Goal: Information Seeking & Learning: Learn about a topic

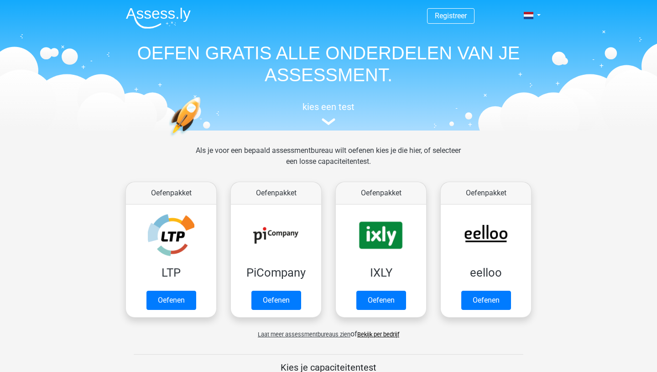
scroll to position [395, 0]
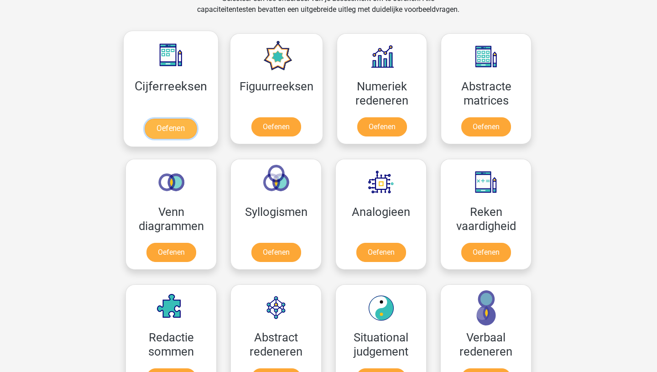
click at [186, 133] on link "Oefenen" at bounding box center [171, 129] width 52 height 20
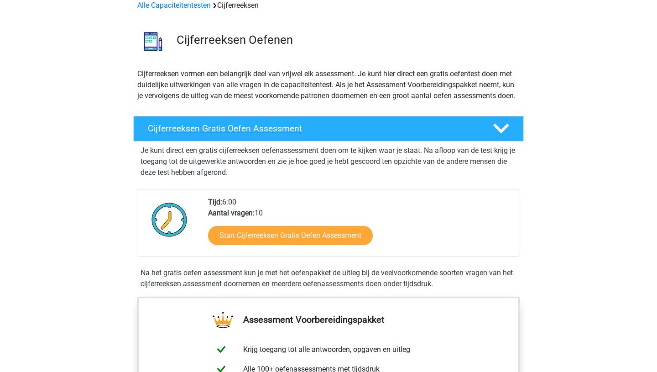
scroll to position [90, 0]
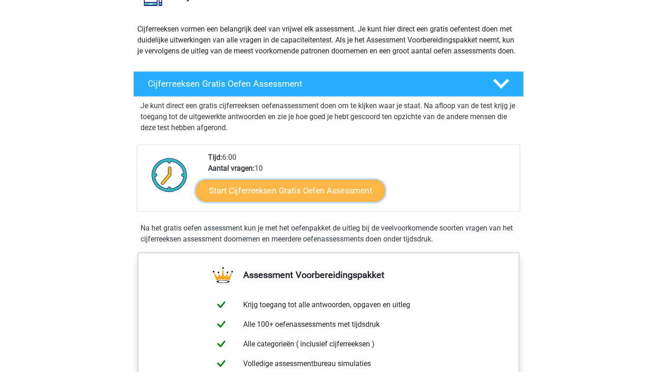
click at [334, 199] on link "Start Cijferreeksen Gratis Oefen Assessment" at bounding box center [290, 190] width 189 height 22
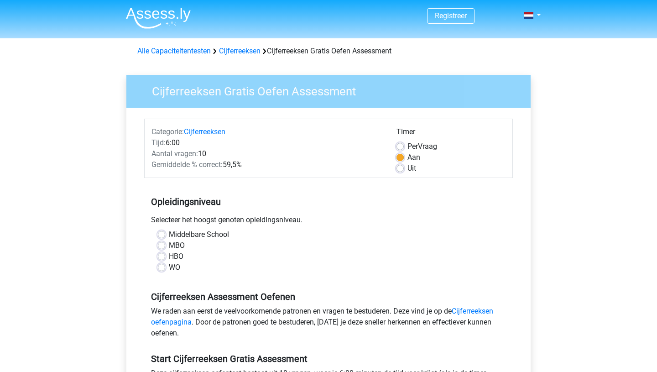
click at [169, 260] on label "HBO" at bounding box center [176, 256] width 15 height 11
click at [163, 260] on input "HBO" at bounding box center [161, 255] width 7 height 9
radio input "true"
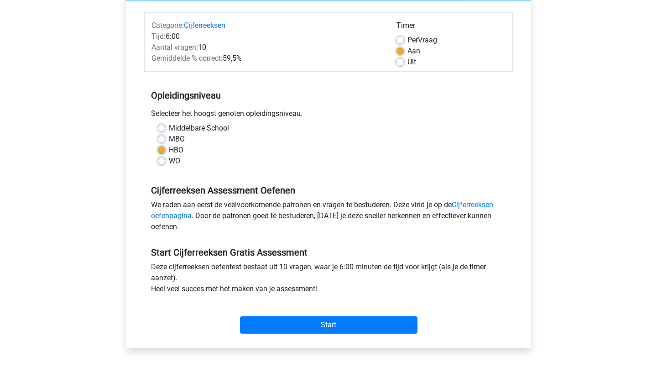
scroll to position [118, 0]
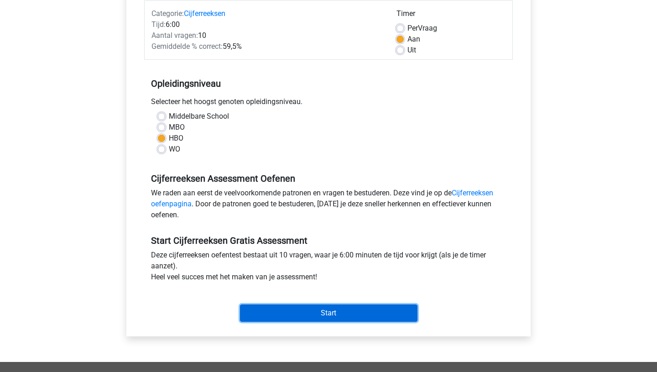
click at [340, 316] on input "Start" at bounding box center [328, 312] width 177 height 17
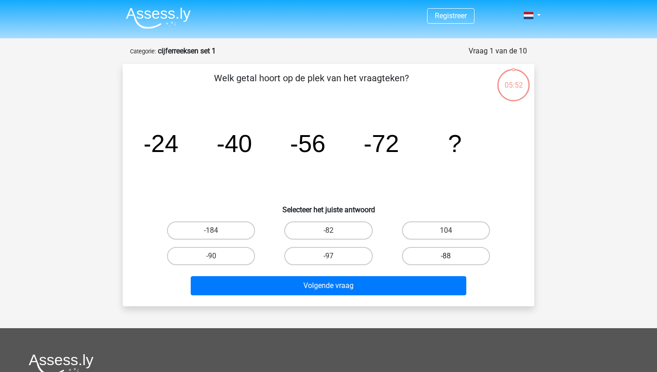
click at [444, 260] on label "-88" at bounding box center [446, 256] width 88 height 18
click at [446, 260] on input "-88" at bounding box center [449, 259] width 6 height 6
radio input "true"
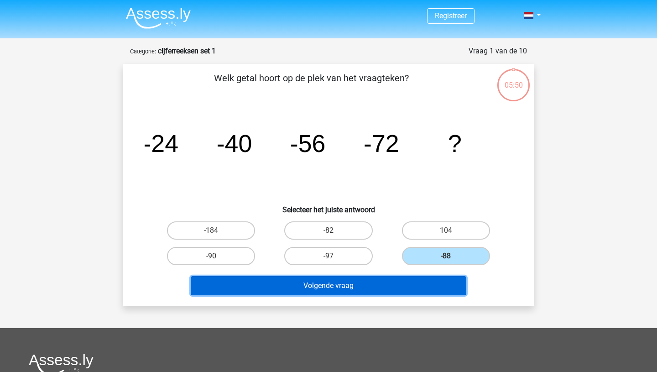
click at [411, 285] on button "Volgende vraag" at bounding box center [329, 285] width 276 height 19
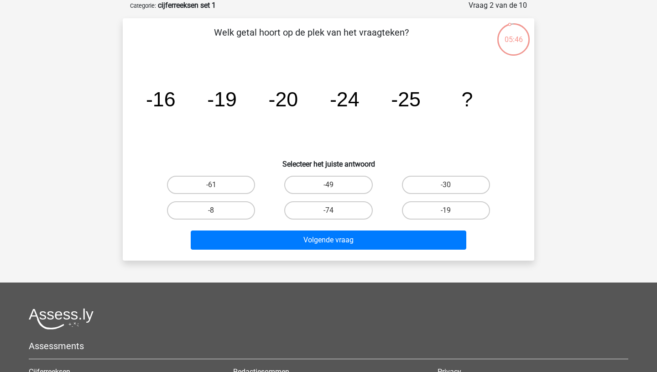
scroll to position [35, 0]
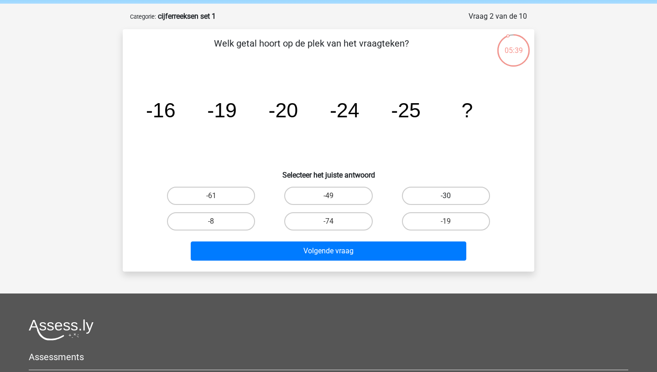
click at [439, 187] on label "-30" at bounding box center [446, 196] width 88 height 18
click at [446, 196] on input "-30" at bounding box center [449, 199] width 6 height 6
radio input "true"
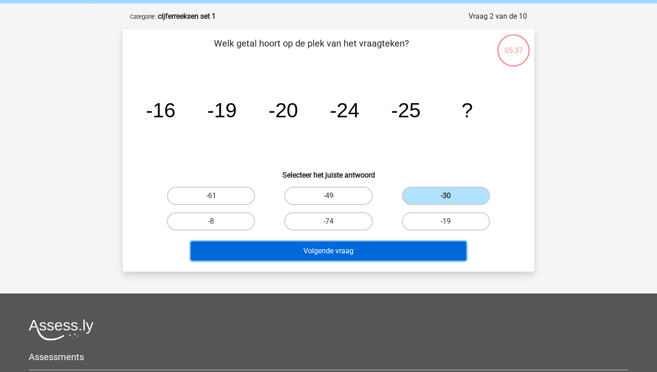
click at [393, 252] on button "Volgende vraag" at bounding box center [329, 250] width 276 height 19
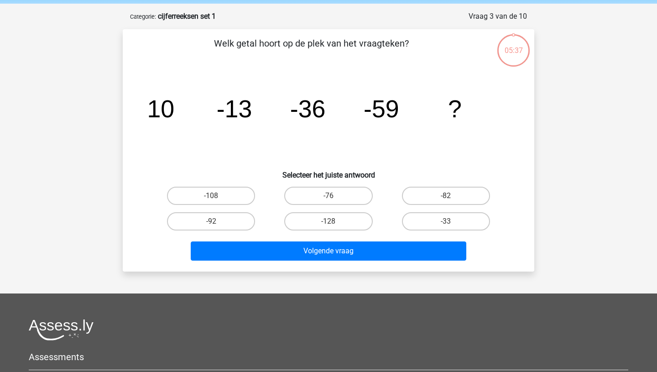
scroll to position [46, 0]
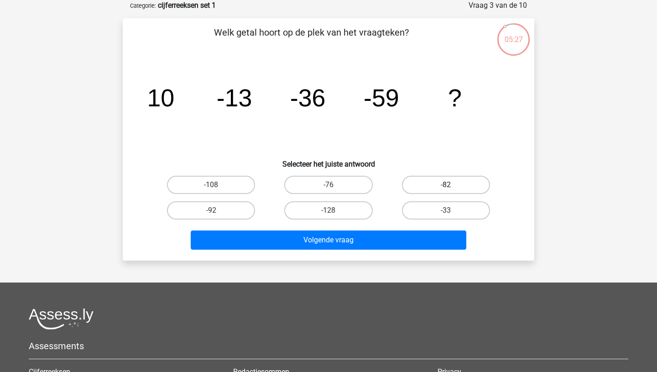
click at [434, 183] on label "-82" at bounding box center [446, 185] width 88 height 18
click at [446, 185] on input "-82" at bounding box center [449, 188] width 6 height 6
radio input "true"
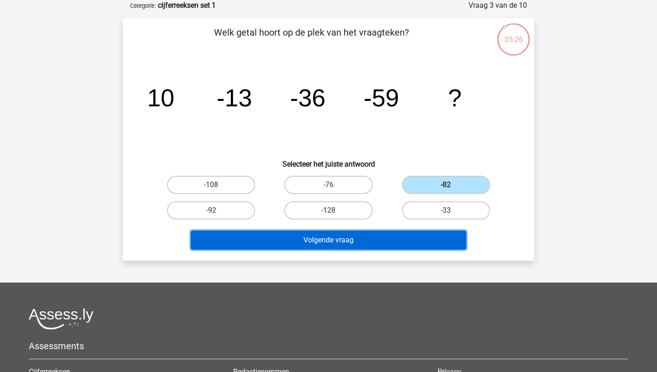
click at [383, 245] on button "Volgende vraag" at bounding box center [329, 239] width 276 height 19
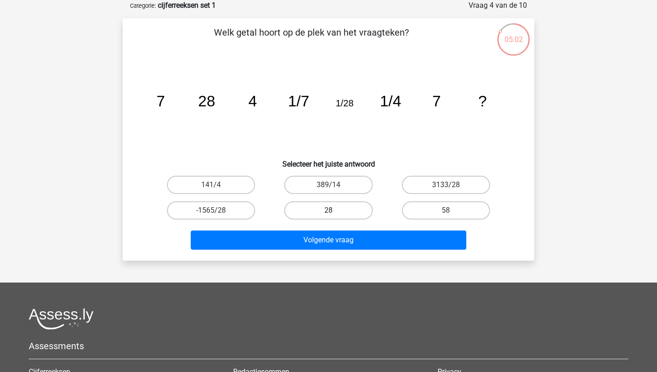
click at [341, 210] on label "28" at bounding box center [328, 210] width 88 height 18
click at [334, 210] on input "28" at bounding box center [332, 213] width 6 height 6
radio input "true"
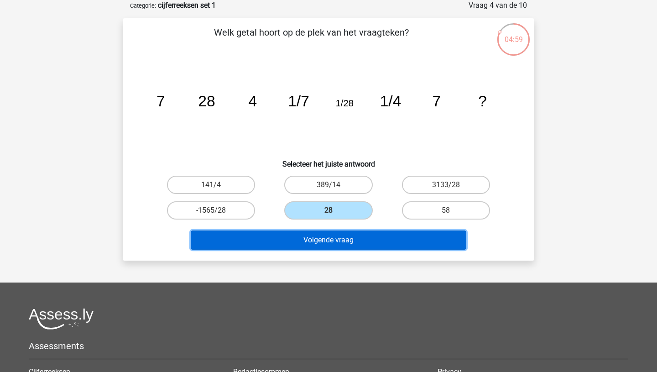
click at [358, 244] on button "Volgende vraag" at bounding box center [329, 239] width 276 height 19
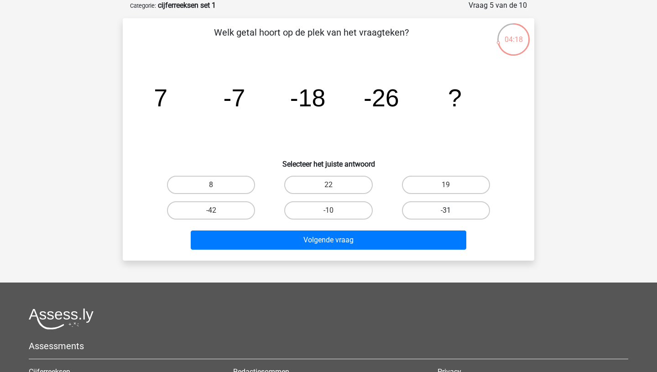
click at [461, 211] on label "-31" at bounding box center [446, 210] width 88 height 18
click at [452, 211] on input "-31" at bounding box center [449, 213] width 6 height 6
radio input "true"
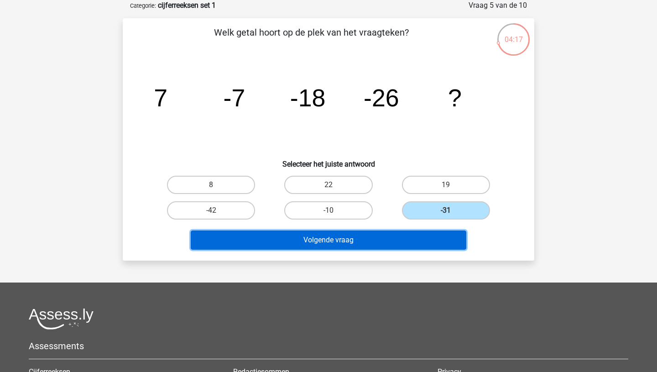
click at [401, 243] on button "Volgende vraag" at bounding box center [329, 239] width 276 height 19
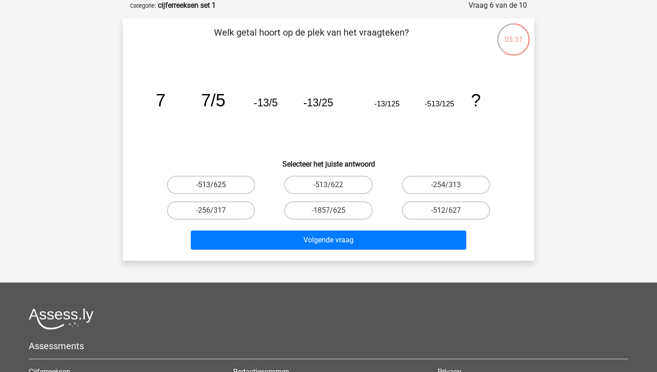
click at [234, 186] on label "-513/625" at bounding box center [211, 185] width 88 height 18
click at [217, 186] on input "-513/625" at bounding box center [214, 188] width 6 height 6
radio input "true"
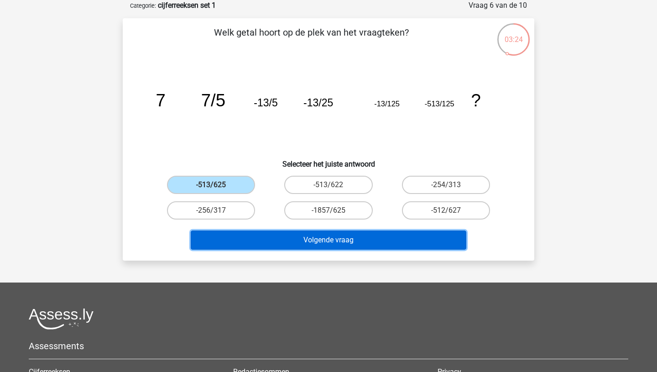
click at [370, 245] on button "Volgende vraag" at bounding box center [329, 239] width 276 height 19
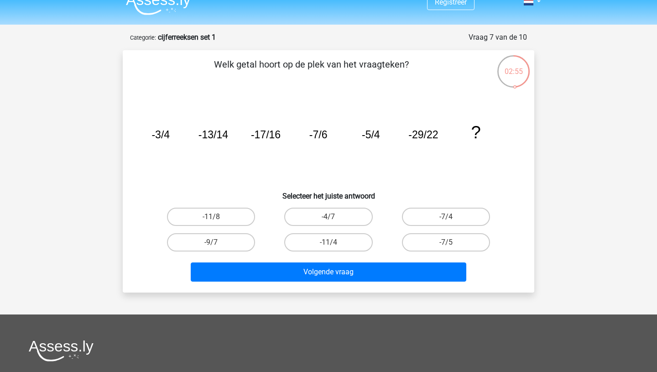
scroll to position [14, 0]
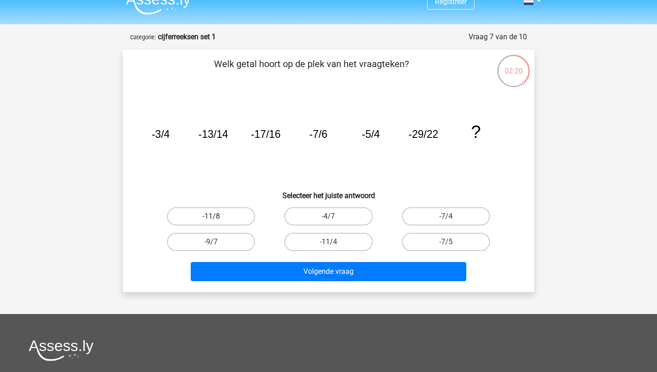
click at [227, 214] on label "-11/8" at bounding box center [211, 216] width 88 height 18
click at [217, 216] on input "-11/8" at bounding box center [214, 219] width 6 height 6
radio input "true"
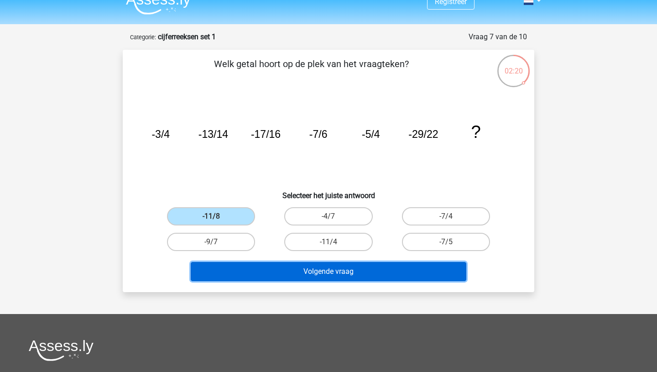
click at [289, 268] on button "Volgende vraag" at bounding box center [329, 271] width 276 height 19
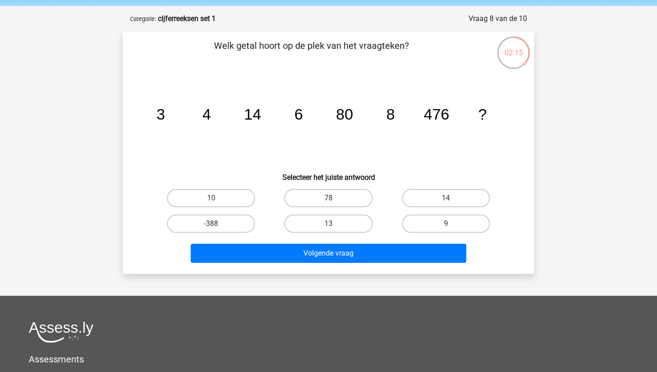
scroll to position [32, 0]
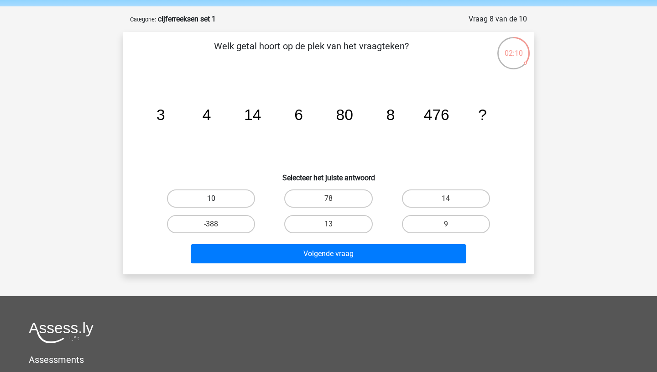
click at [244, 198] on label "10" at bounding box center [211, 198] width 88 height 18
click at [217, 198] on input "10" at bounding box center [214, 201] width 6 height 6
radio input "true"
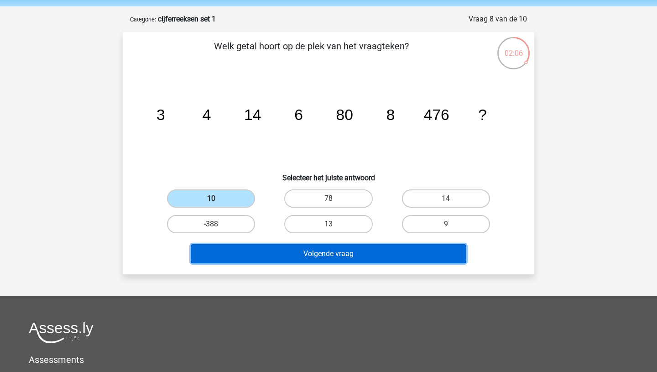
click at [349, 256] on button "Volgende vraag" at bounding box center [329, 253] width 276 height 19
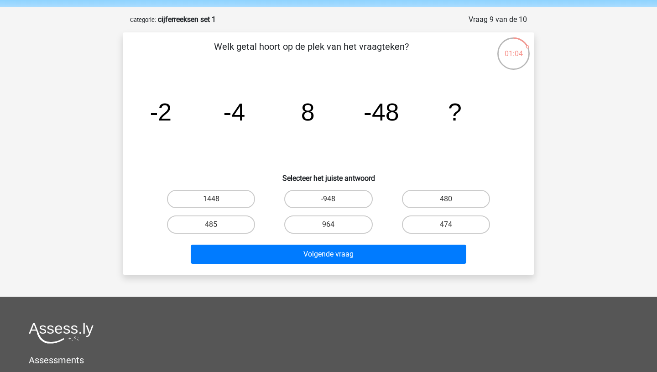
scroll to position [31, 0]
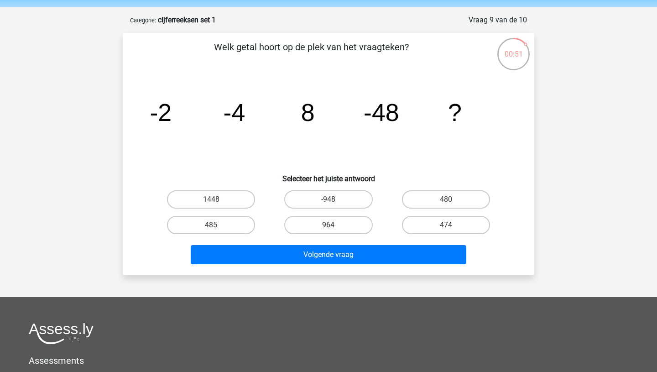
click at [329, 229] on input "964" at bounding box center [332, 228] width 6 height 6
radio input "true"
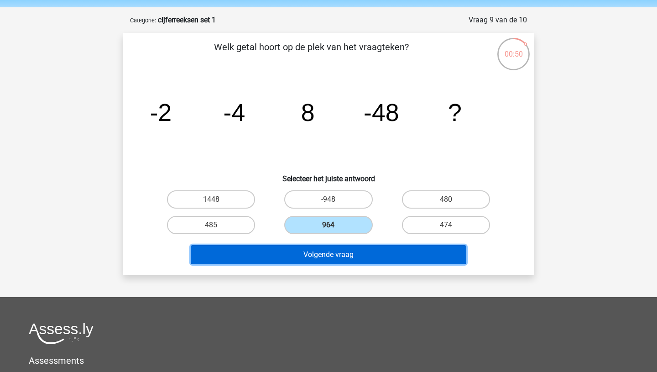
click at [340, 256] on button "Volgende vraag" at bounding box center [329, 254] width 276 height 19
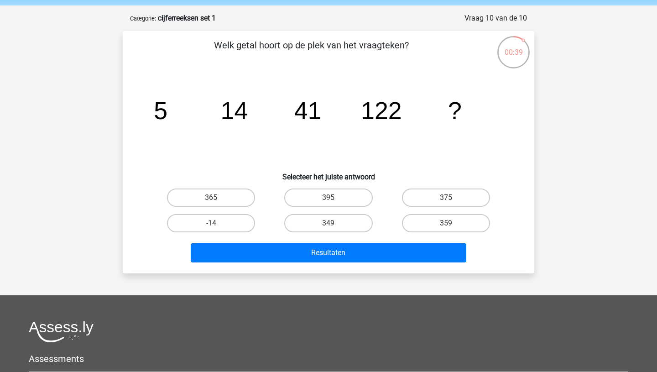
scroll to position [30, 0]
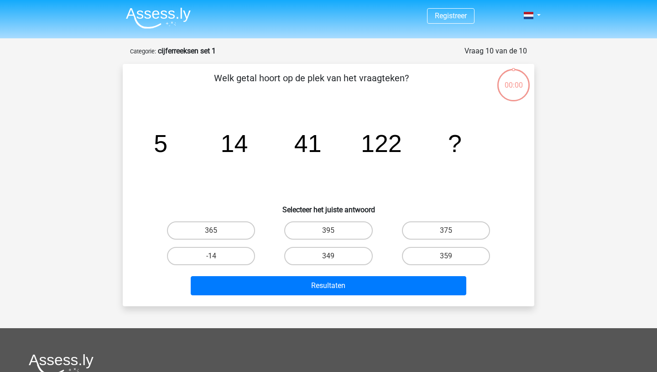
scroll to position [30, 0]
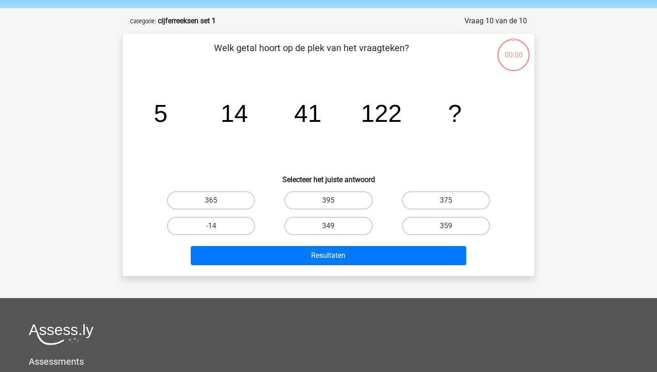
click at [248, 200] on label "365" at bounding box center [211, 200] width 88 height 18
click at [217, 200] on input "365" at bounding box center [214, 203] width 6 height 6
radio input "true"
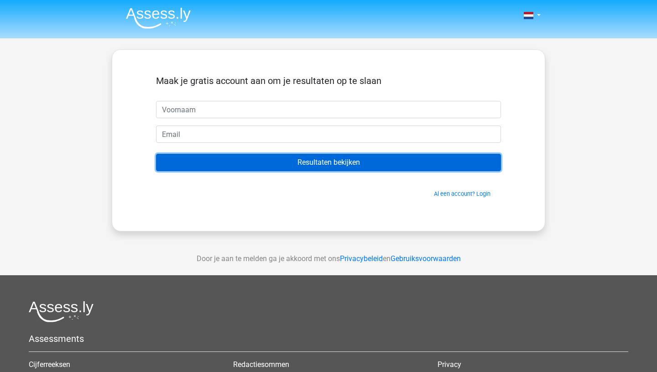
click at [320, 164] on input "Resultaten bekijken" at bounding box center [328, 162] width 345 height 17
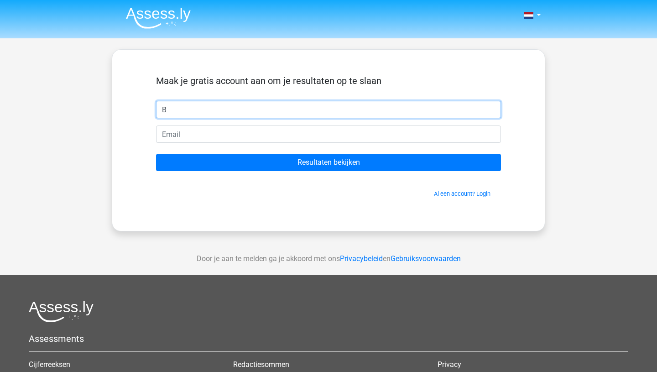
type input "Bram"
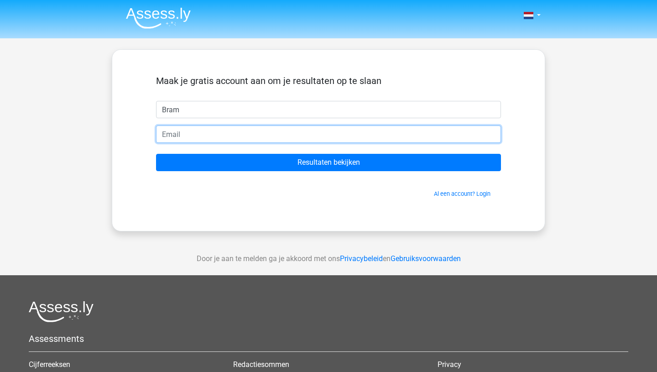
click at [212, 136] on input "email" at bounding box center [328, 133] width 345 height 17
type input "bram.plug@icloud.com"
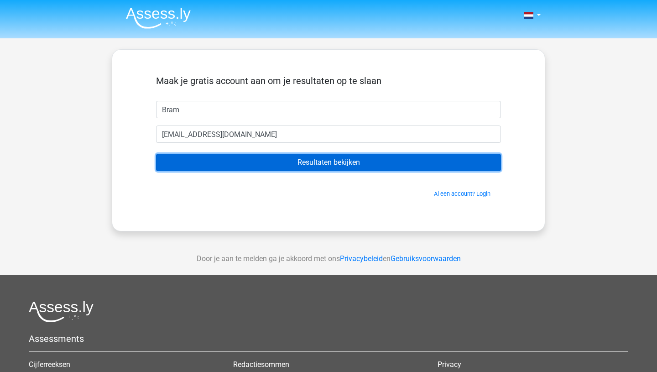
click at [303, 159] on input "Resultaten bekijken" at bounding box center [328, 162] width 345 height 17
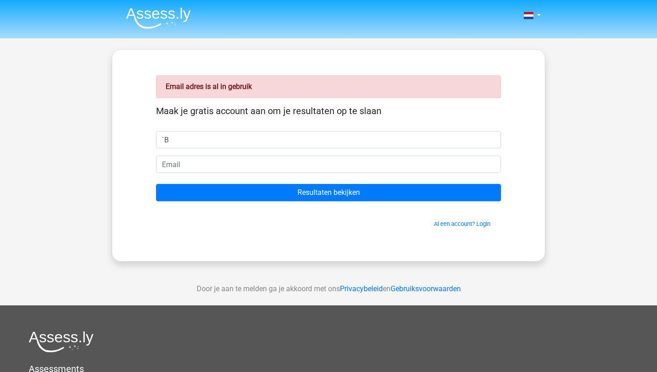
type input "`"
type input "Bram"
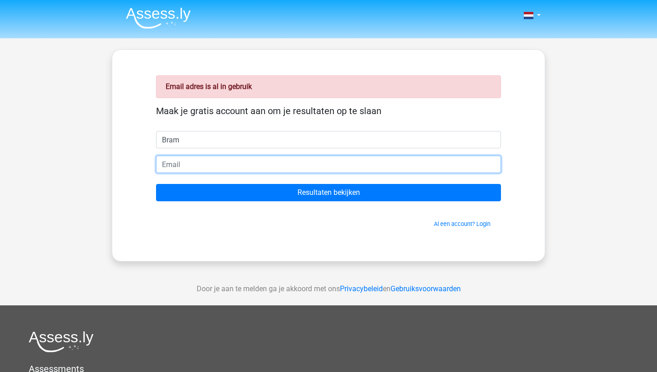
click at [171, 165] on input "email" at bounding box center [328, 164] width 345 height 17
type input "[EMAIL_ADDRESS][DOMAIN_NAME]"
click at [156, 184] on input "Resultaten bekijken" at bounding box center [328, 192] width 345 height 17
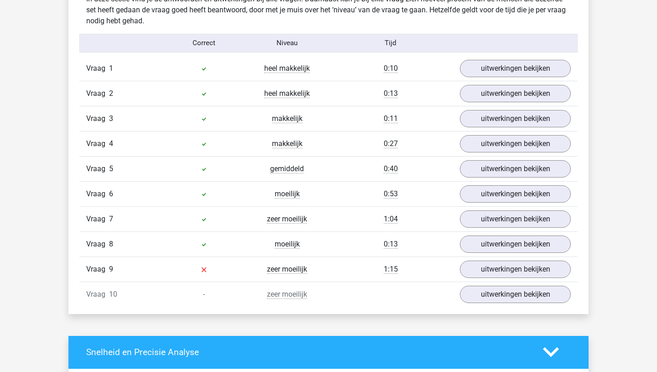
scroll to position [741, 0]
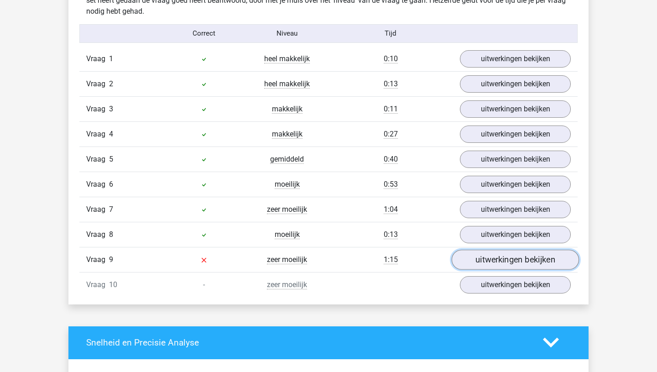
click at [493, 265] on link "uitwerkingen bekijken" at bounding box center [515, 260] width 127 height 20
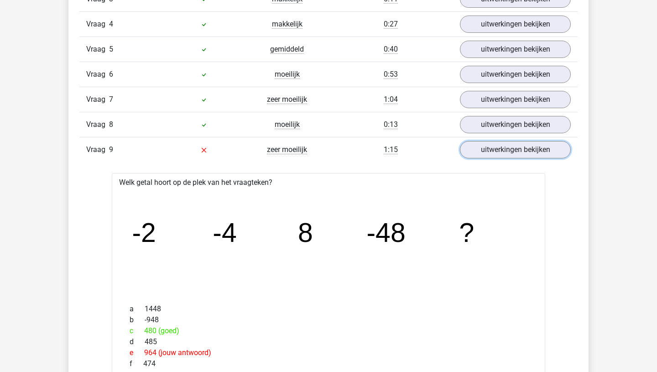
scroll to position [850, 0]
click at [498, 160] on div "Vraag 9 zeer moeilijk 1:15 uitwerkingen bekijken" at bounding box center [328, 149] width 498 height 25
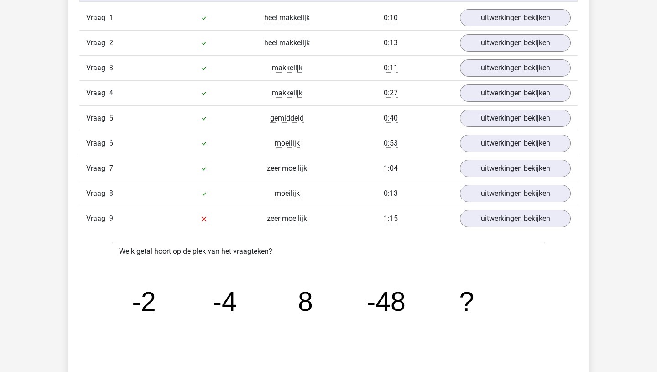
scroll to position [773, 0]
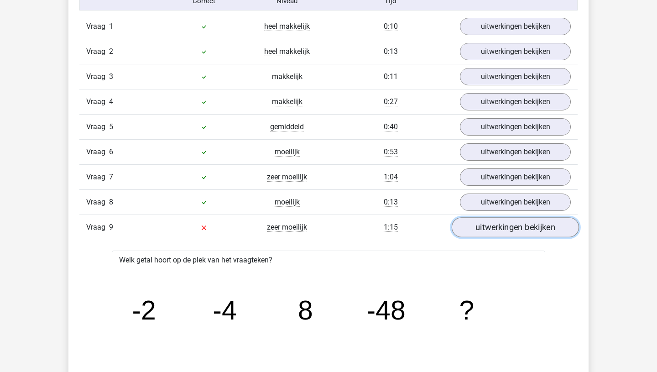
click at [505, 233] on link "uitwerkingen bekijken" at bounding box center [515, 227] width 127 height 20
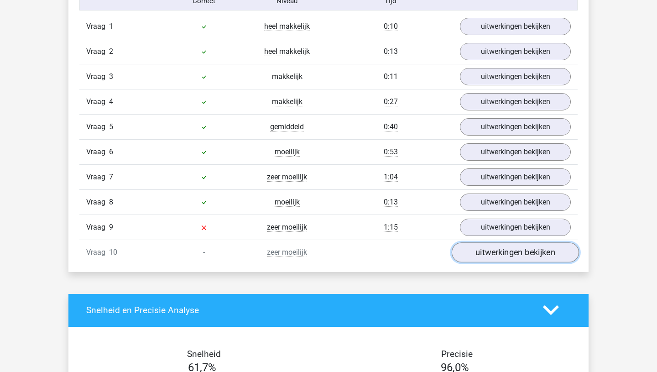
click at [499, 248] on link "uitwerkingen bekijken" at bounding box center [515, 252] width 127 height 20
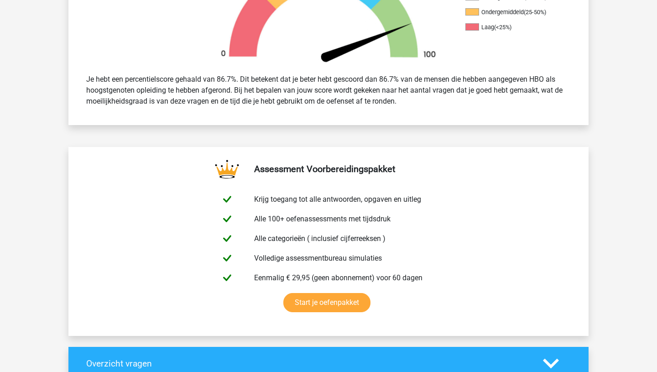
scroll to position [0, 0]
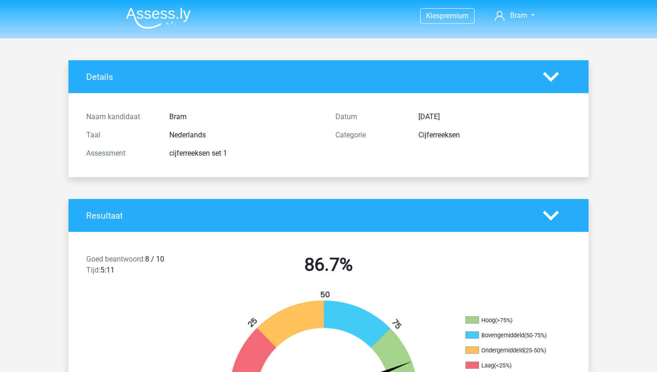
click at [566, 76] on div at bounding box center [557, 77] width 42 height 16
click at [163, 17] on img at bounding box center [158, 17] width 65 height 21
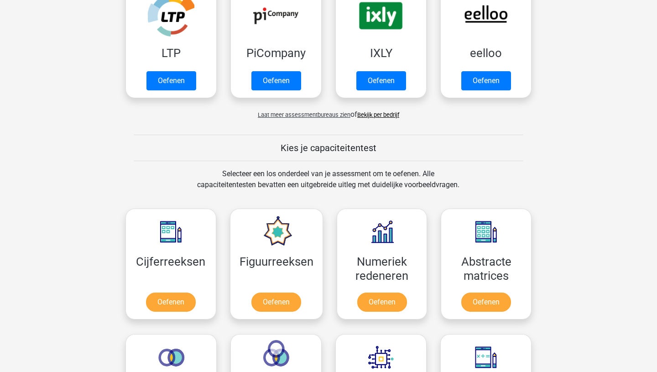
scroll to position [321, 0]
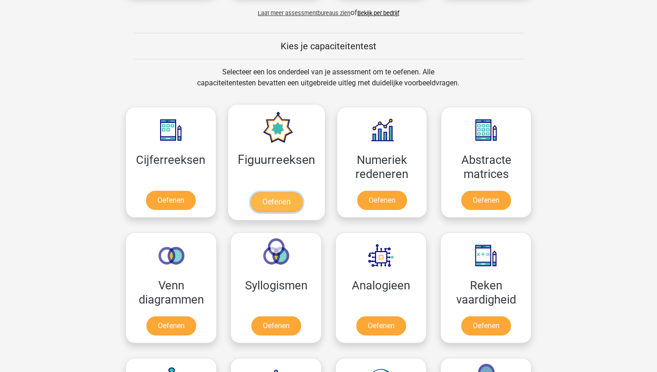
click at [277, 202] on link "Oefenen" at bounding box center [276, 202] width 52 height 20
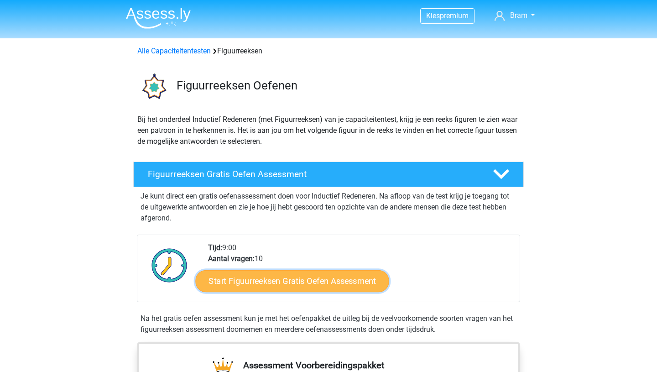
click at [268, 285] on link "Start Figuurreeksen Gratis Oefen Assessment" at bounding box center [292, 281] width 193 height 22
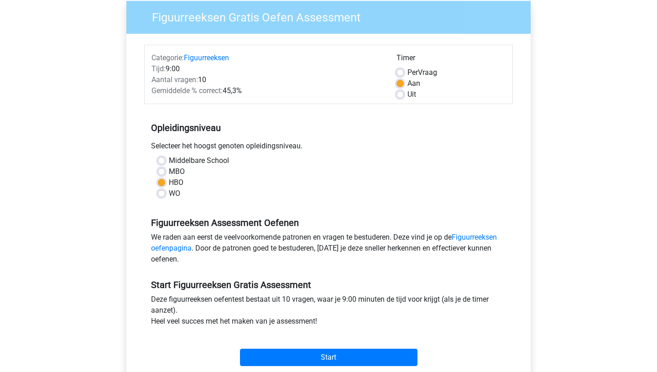
scroll to position [74, 0]
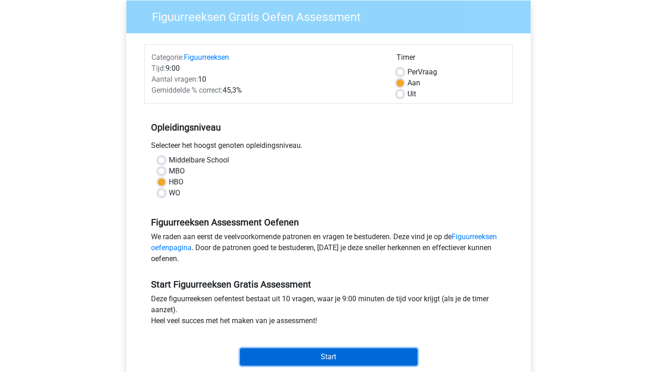
click at [293, 355] on input "Start" at bounding box center [328, 356] width 177 height 17
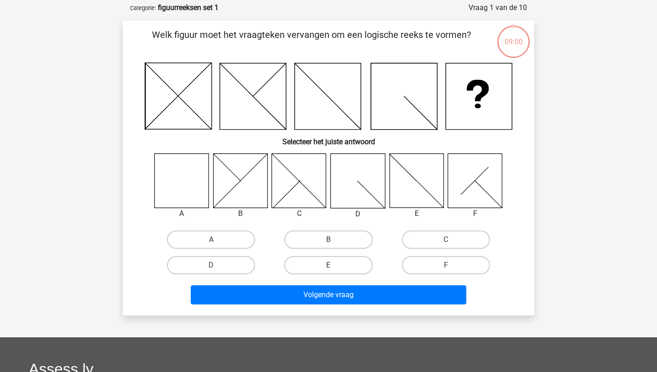
scroll to position [46, 0]
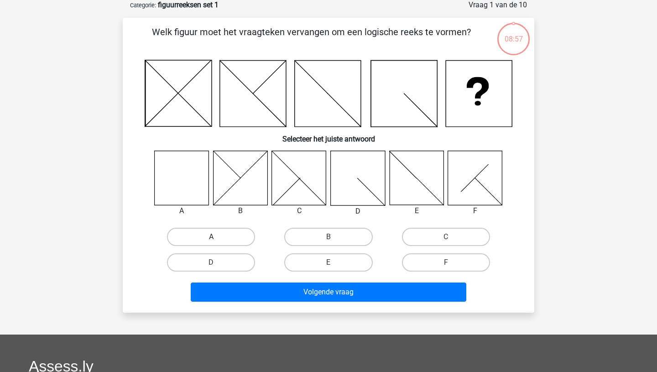
click at [196, 236] on label "A" at bounding box center [211, 237] width 88 height 18
click at [211, 237] on input "A" at bounding box center [214, 240] width 6 height 6
radio input "true"
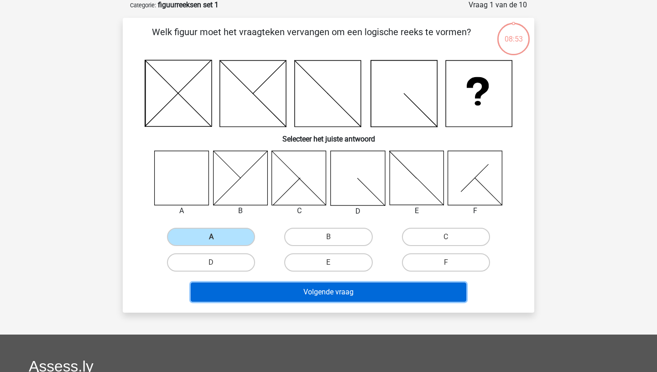
click at [316, 294] on button "Volgende vraag" at bounding box center [329, 291] width 276 height 19
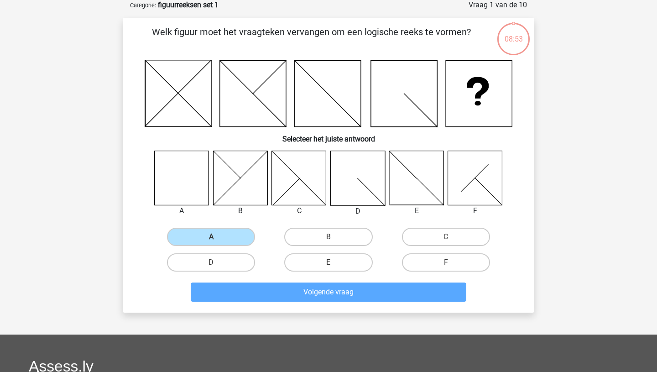
scroll to position [46, 0]
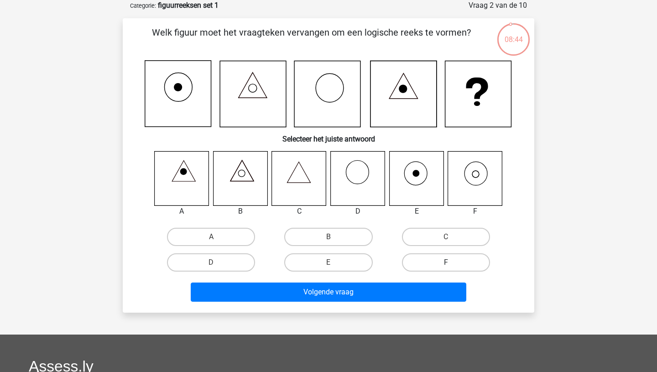
click at [435, 261] on label "F" at bounding box center [446, 262] width 88 height 18
click at [446, 262] on input "F" at bounding box center [449, 265] width 6 height 6
radio input "true"
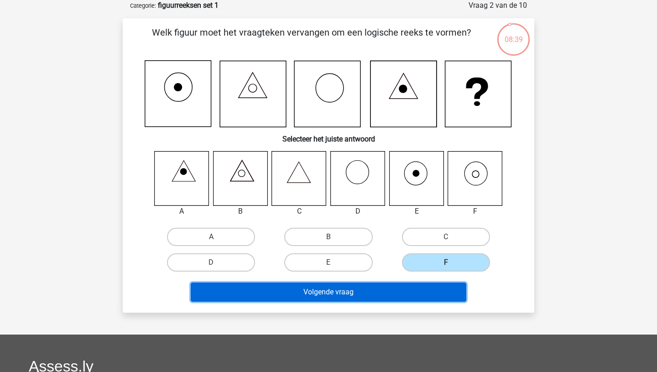
click at [364, 291] on button "Volgende vraag" at bounding box center [329, 291] width 276 height 19
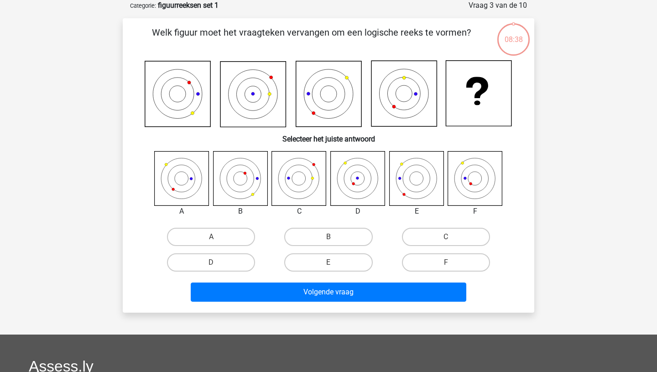
scroll to position [14, 0]
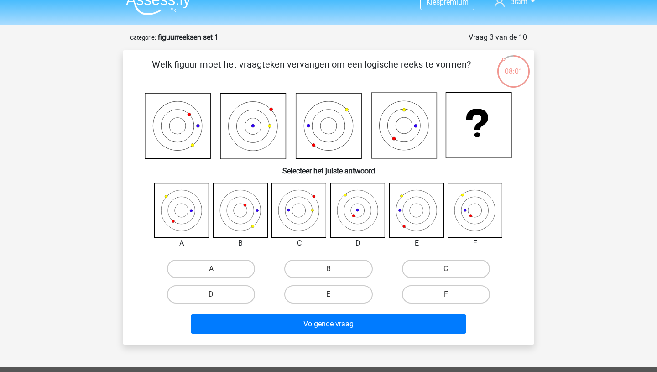
click at [329, 299] on input "E" at bounding box center [332, 297] width 6 height 6
radio input "true"
click at [206, 265] on label "A" at bounding box center [211, 269] width 88 height 18
click at [211, 269] on input "A" at bounding box center [214, 272] width 6 height 6
radio input "true"
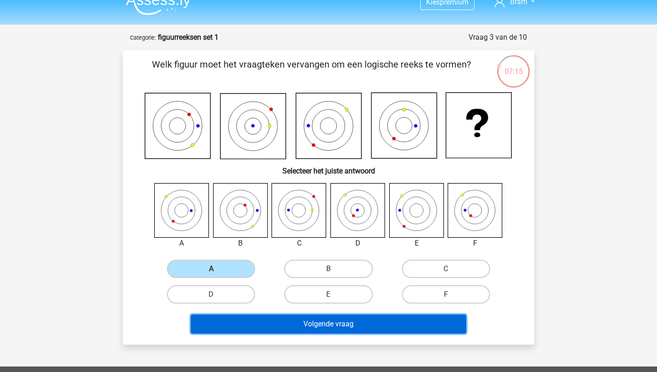
click at [329, 330] on button "Volgende vraag" at bounding box center [329, 323] width 276 height 19
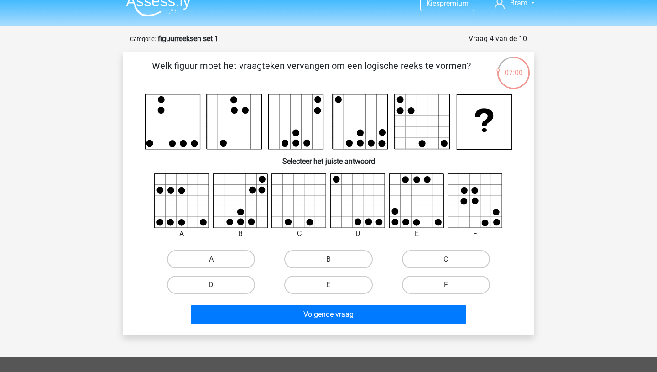
scroll to position [11, 0]
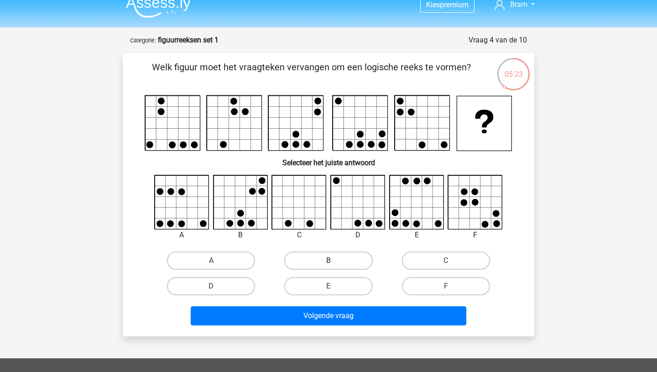
click at [317, 259] on label "B" at bounding box center [328, 260] width 88 height 18
click at [329, 261] on input "B" at bounding box center [332, 264] width 6 height 6
radio input "true"
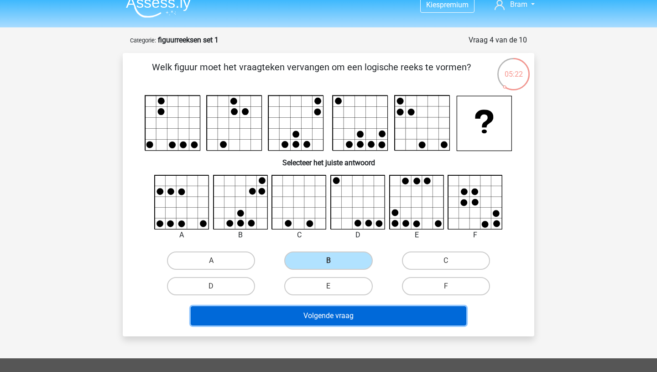
click at [334, 320] on button "Volgende vraag" at bounding box center [329, 315] width 276 height 19
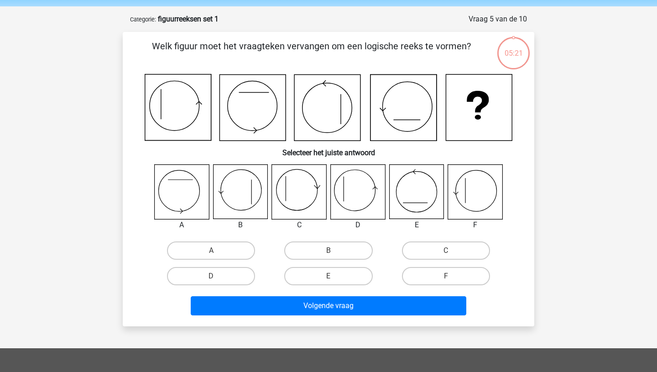
scroll to position [46, 0]
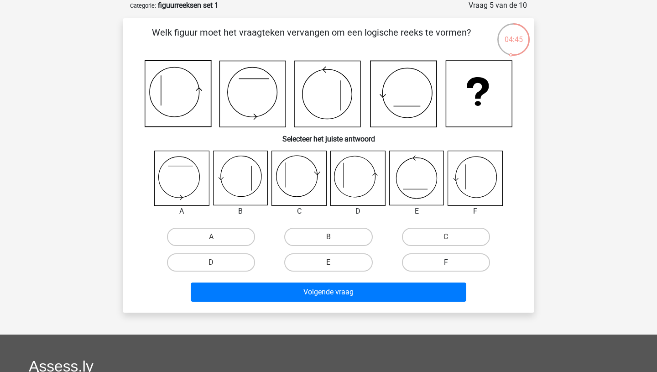
click at [438, 260] on label "F" at bounding box center [446, 262] width 88 height 18
click at [446, 262] on input "F" at bounding box center [449, 265] width 6 height 6
radio input "true"
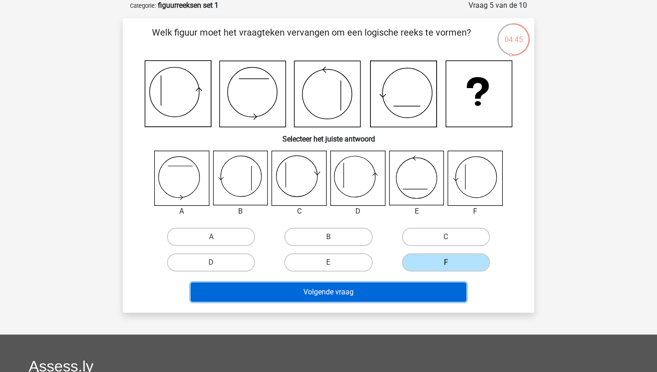
click at [400, 290] on button "Volgende vraag" at bounding box center [329, 291] width 276 height 19
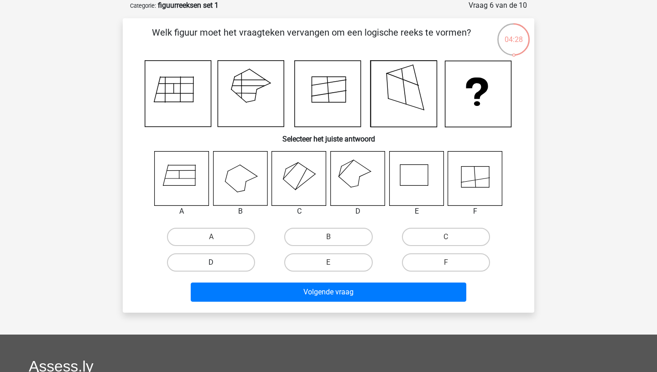
click at [235, 263] on label "D" at bounding box center [211, 262] width 88 height 18
click at [217, 263] on input "D" at bounding box center [214, 265] width 6 height 6
radio input "true"
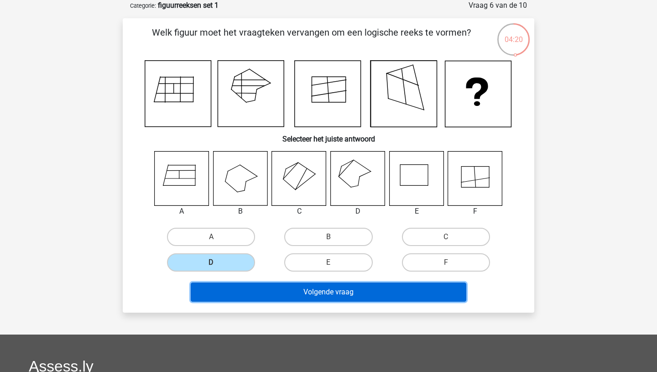
click at [323, 293] on button "Volgende vraag" at bounding box center [329, 291] width 276 height 19
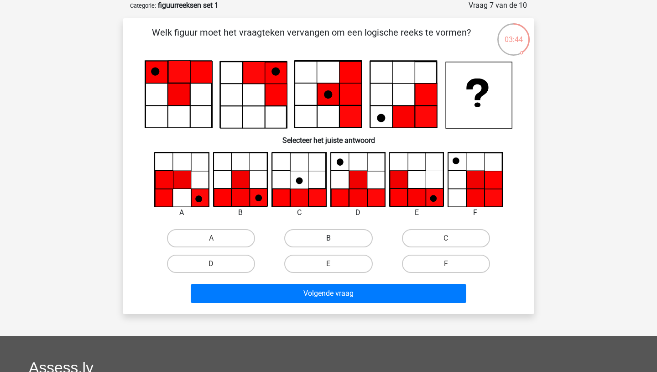
click at [326, 235] on label "B" at bounding box center [328, 238] width 88 height 18
click at [329, 238] on input "B" at bounding box center [332, 241] width 6 height 6
radio input "true"
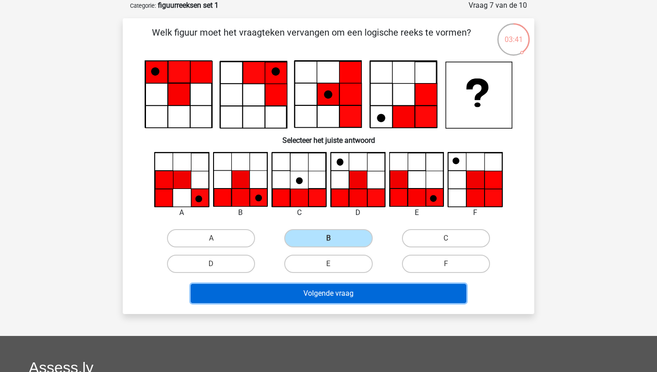
click at [323, 294] on button "Volgende vraag" at bounding box center [329, 293] width 276 height 19
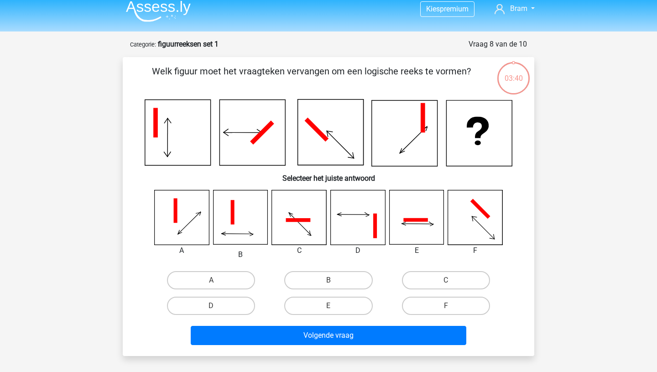
scroll to position [1, 0]
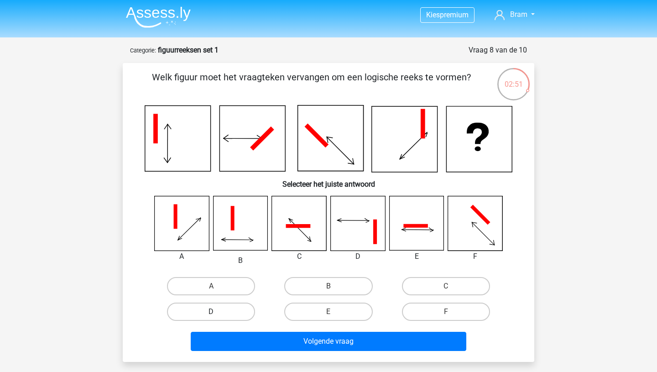
click at [238, 311] on label "D" at bounding box center [211, 312] width 88 height 18
click at [217, 312] on input "D" at bounding box center [214, 315] width 6 height 6
radio input "true"
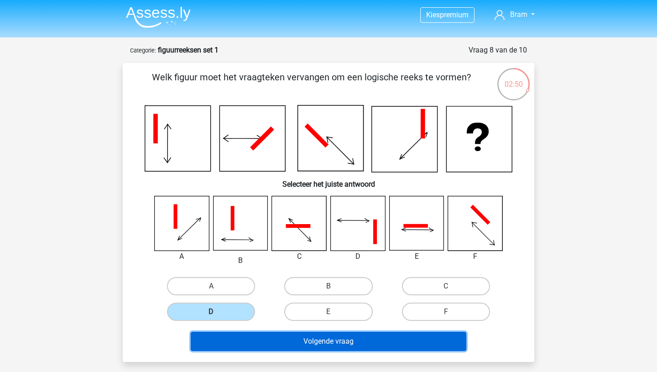
click at [293, 347] on button "Volgende vraag" at bounding box center [329, 341] width 276 height 19
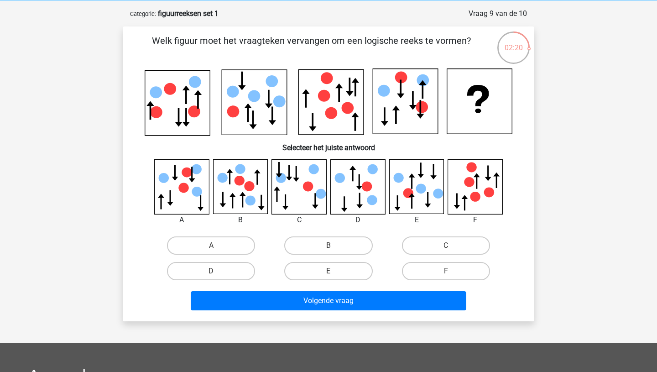
scroll to position [36, 0]
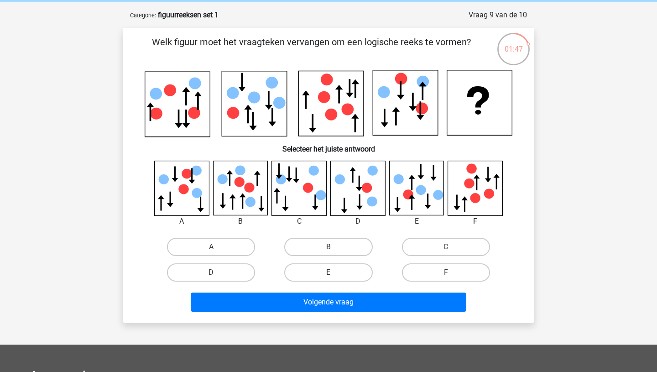
click at [217, 247] on input "A" at bounding box center [214, 250] width 6 height 6
radio input "true"
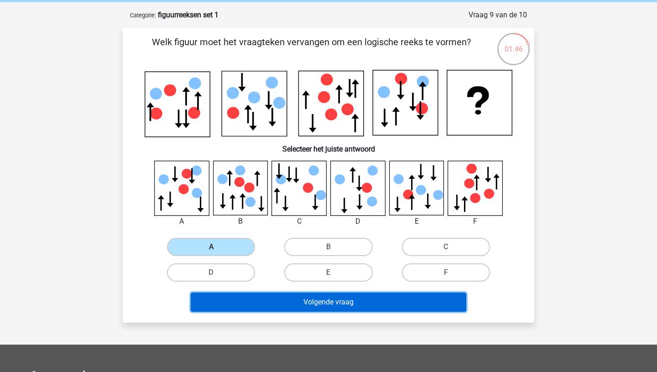
click at [319, 300] on button "Volgende vraag" at bounding box center [329, 301] width 276 height 19
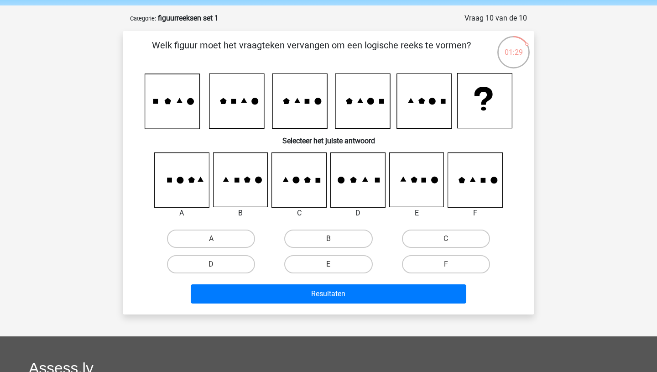
scroll to position [31, 0]
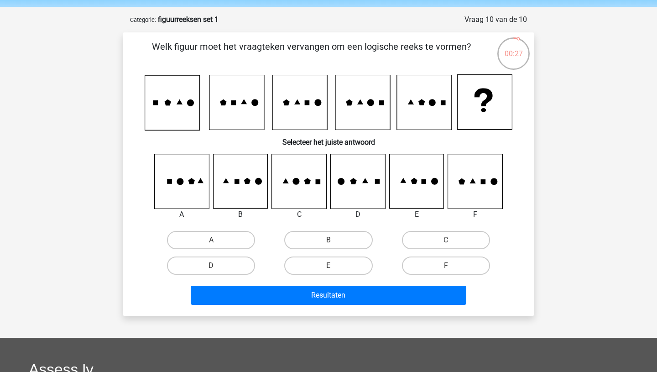
click at [329, 267] on input "E" at bounding box center [332, 269] width 6 height 6
radio input "true"
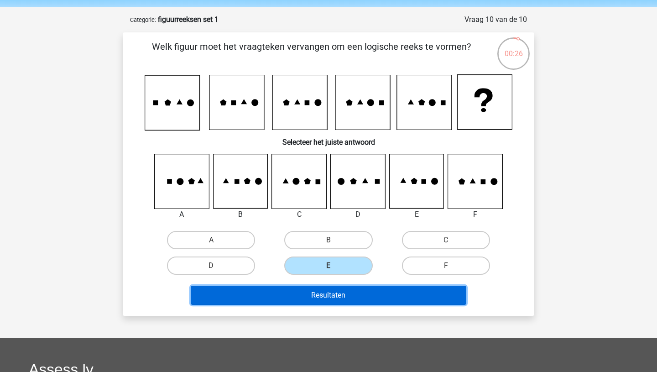
click at [335, 296] on button "Resultaten" at bounding box center [329, 295] width 276 height 19
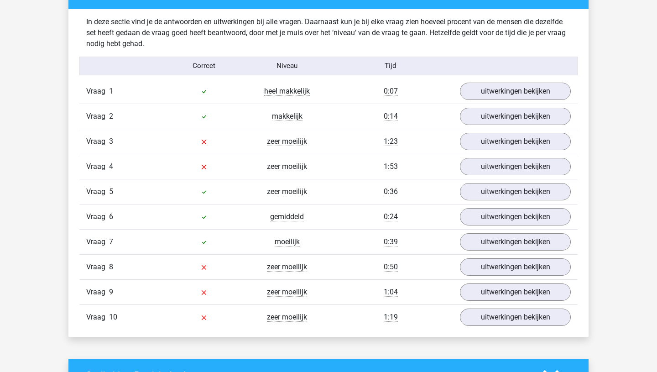
scroll to position [740, 0]
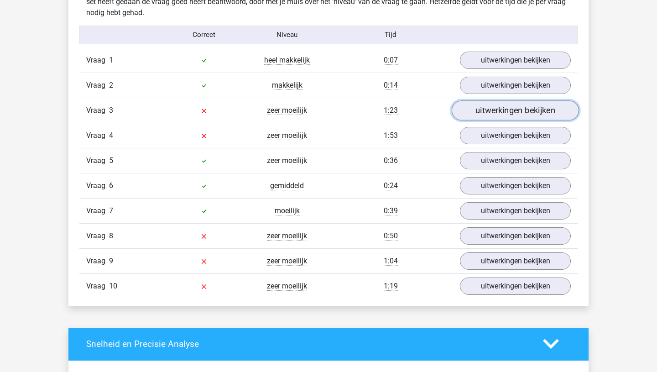
click at [491, 103] on link "uitwerkingen bekijken" at bounding box center [515, 110] width 127 height 20
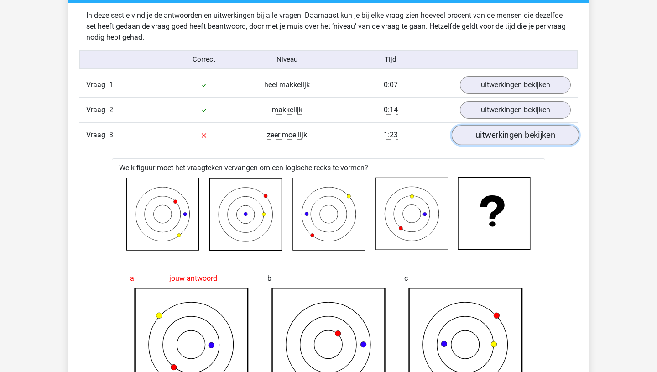
scroll to position [699, 0]
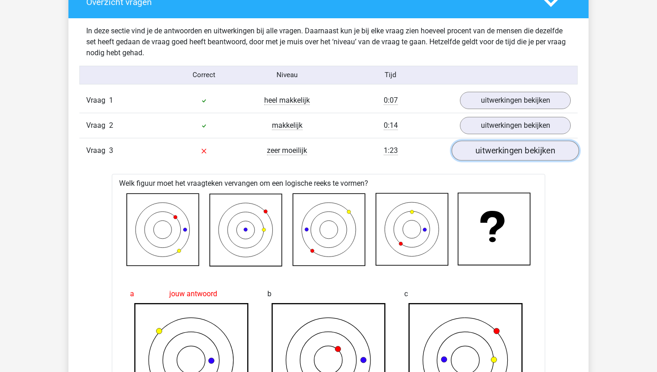
click at [506, 151] on link "uitwerkingen bekijken" at bounding box center [515, 151] width 127 height 20
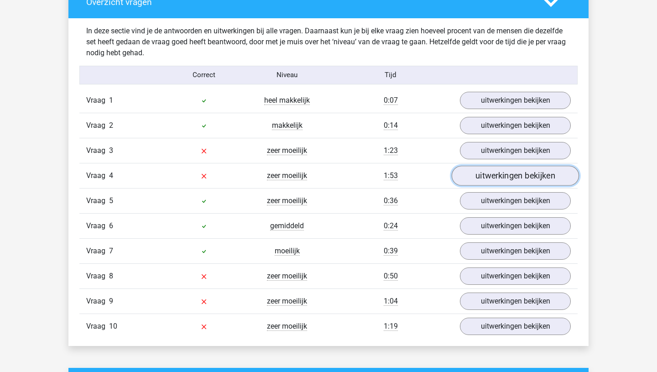
click at [506, 172] on link "uitwerkingen bekijken" at bounding box center [515, 176] width 127 height 20
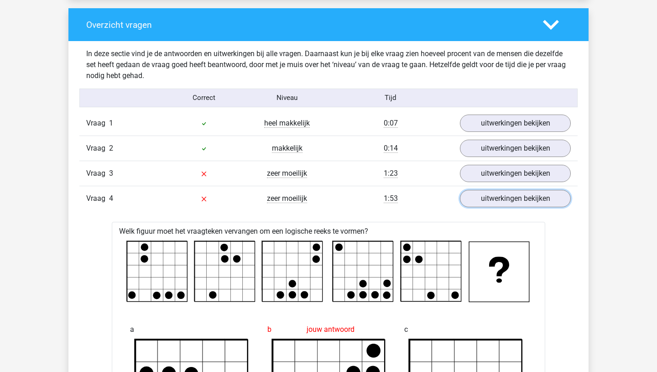
scroll to position [676, 0]
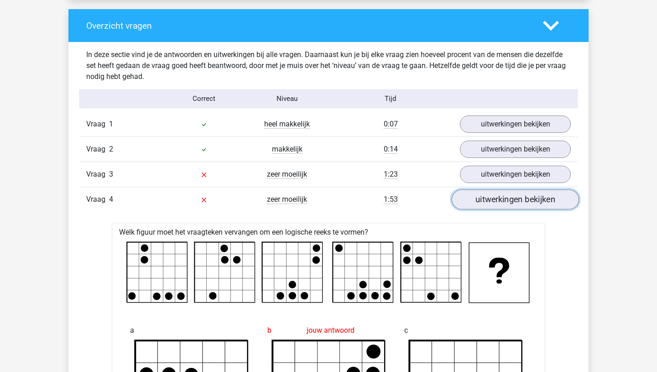
click at [500, 205] on link "uitwerkingen bekijken" at bounding box center [515, 199] width 127 height 20
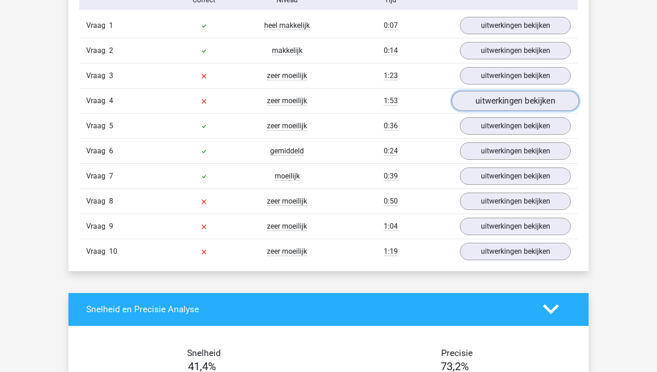
scroll to position [775, 0]
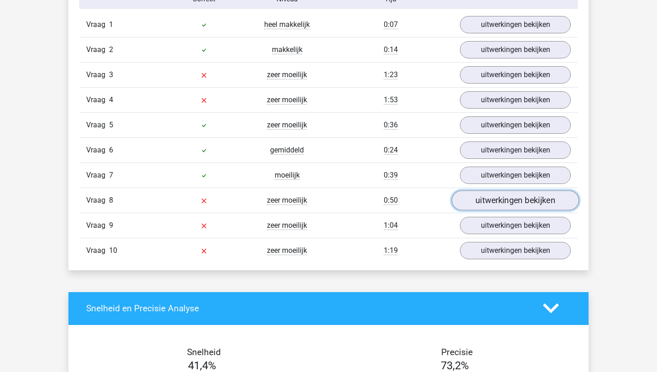
click at [505, 202] on link "uitwerkingen bekijken" at bounding box center [515, 200] width 127 height 20
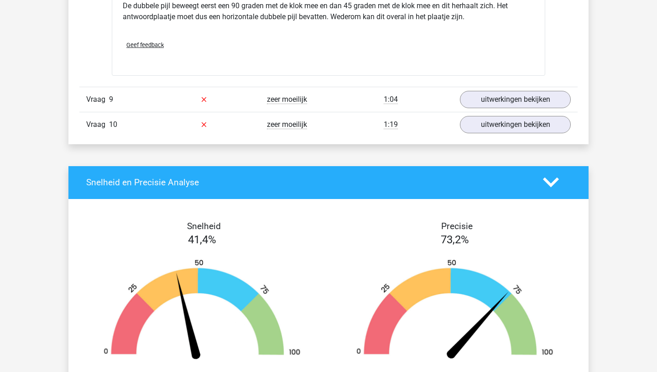
scroll to position [1493, 0]
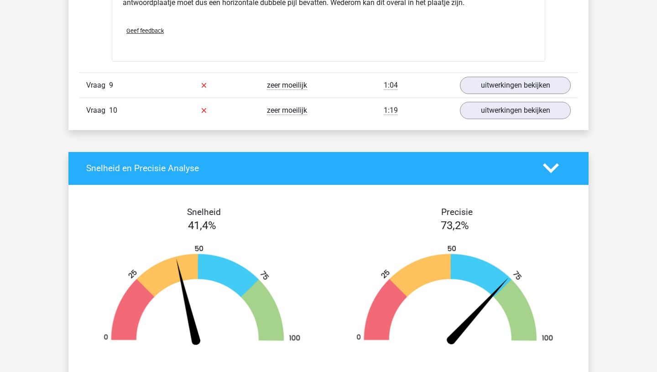
click at [544, 165] on polygon at bounding box center [551, 168] width 16 height 10
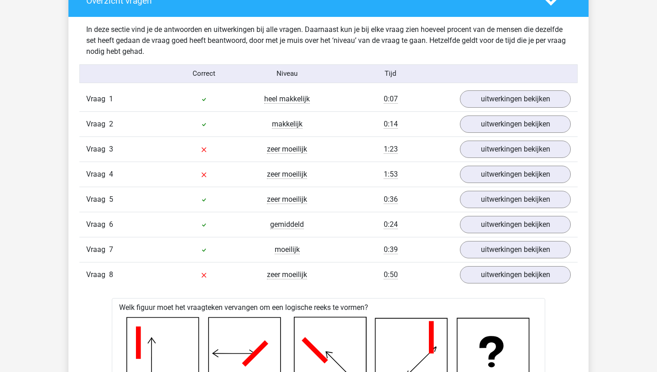
scroll to position [704, 0]
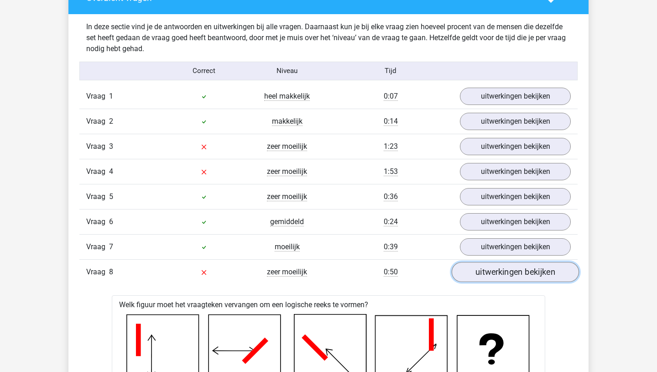
click at [491, 275] on link "uitwerkingen bekijken" at bounding box center [515, 272] width 127 height 20
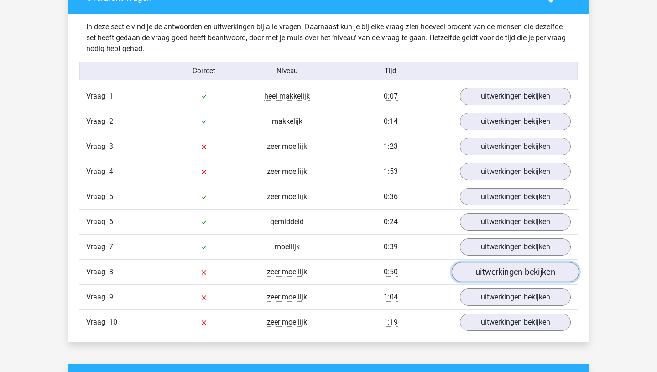
scroll to position [772, 0]
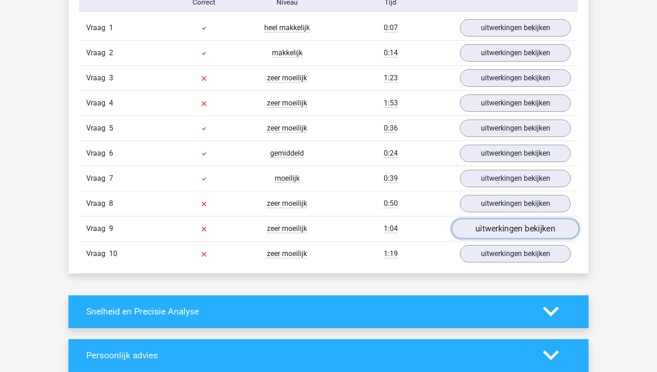
click at [494, 229] on link "uitwerkingen bekijken" at bounding box center [515, 229] width 127 height 20
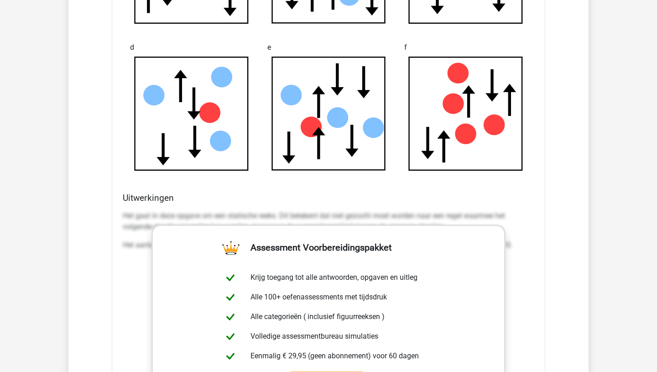
scroll to position [1247, 0]
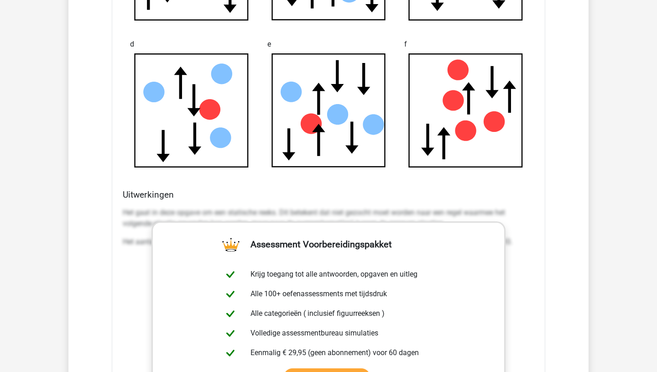
click at [424, 192] on h4 "Uitwerkingen" at bounding box center [329, 194] width 412 height 10
click at [418, 207] on div "Het gaat in deze opgave om een statische reeks. Dit betekent dat niet gezocht m…" at bounding box center [329, 230] width 412 height 55
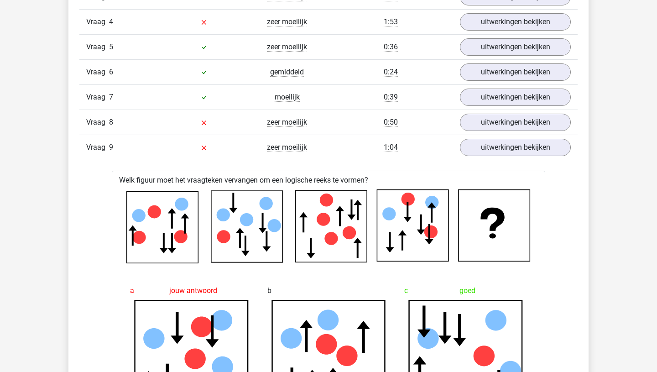
scroll to position [827, 0]
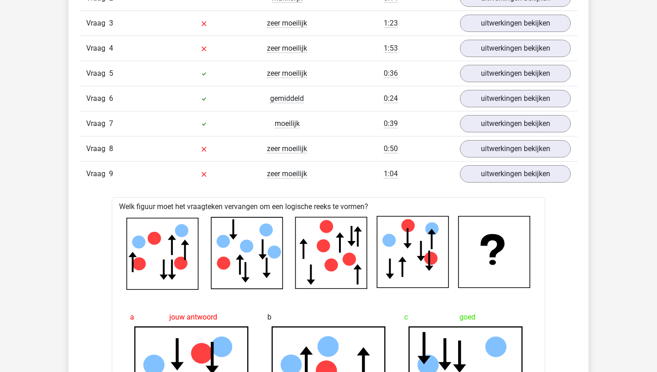
click at [507, 185] on div "Vraag 9 zeer moeilijk 1:04 uitwerkingen bekijken" at bounding box center [328, 173] width 498 height 25
click at [507, 180] on link "uitwerkingen bekijken" at bounding box center [515, 174] width 127 height 20
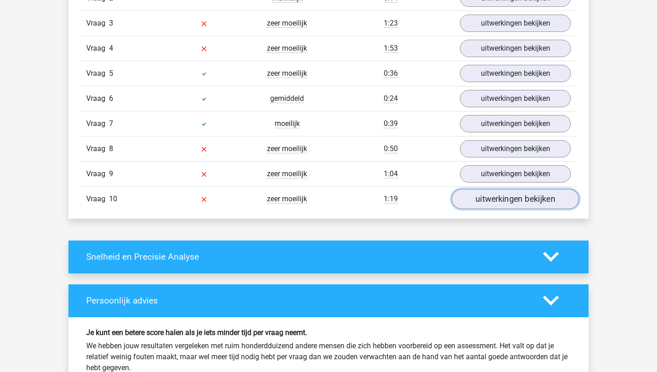
click at [503, 198] on link "uitwerkingen bekijken" at bounding box center [515, 199] width 127 height 20
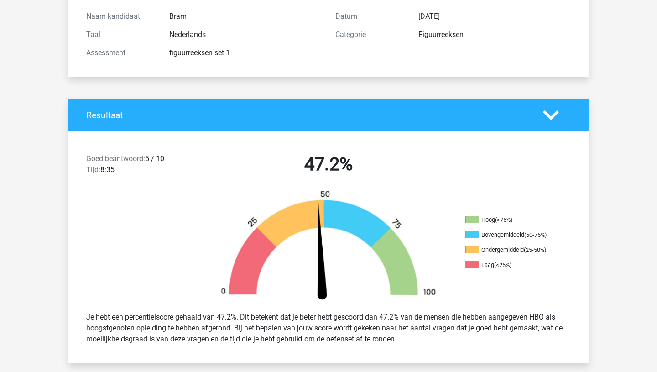
scroll to position [0, 0]
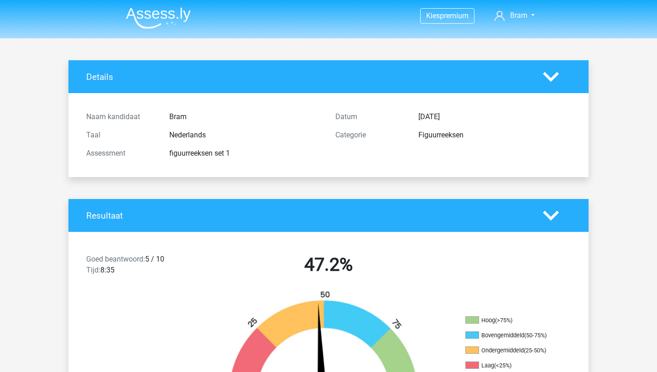
click at [175, 17] on img at bounding box center [158, 17] width 65 height 21
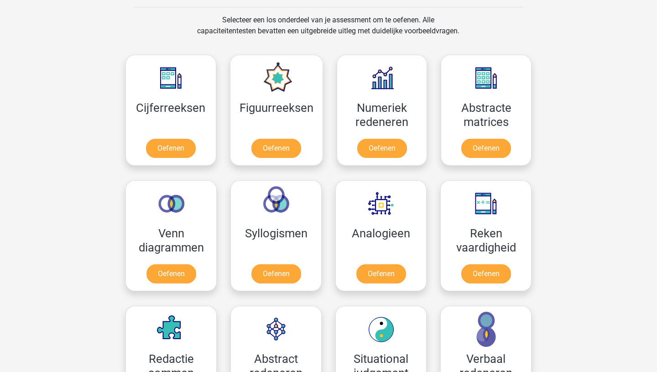
scroll to position [339, 0]
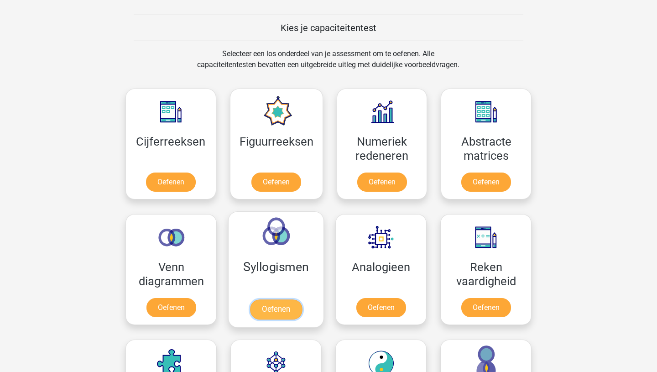
click at [278, 317] on link "Oefenen" at bounding box center [276, 309] width 52 height 20
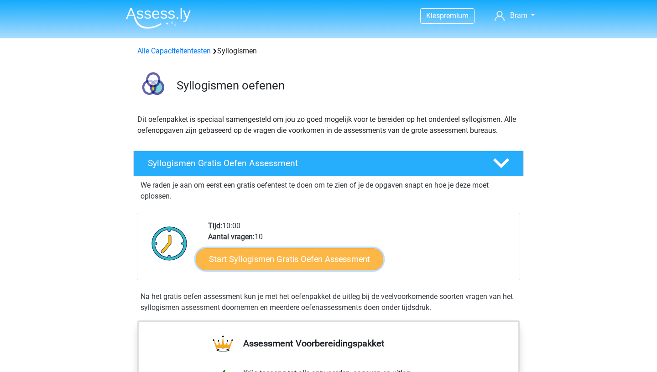
click at [286, 263] on link "Start Syllogismen Gratis Oefen Assessment" at bounding box center [290, 259] width 188 height 22
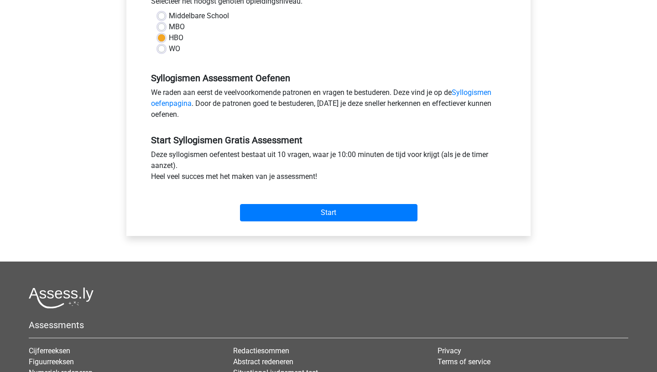
scroll to position [221, 0]
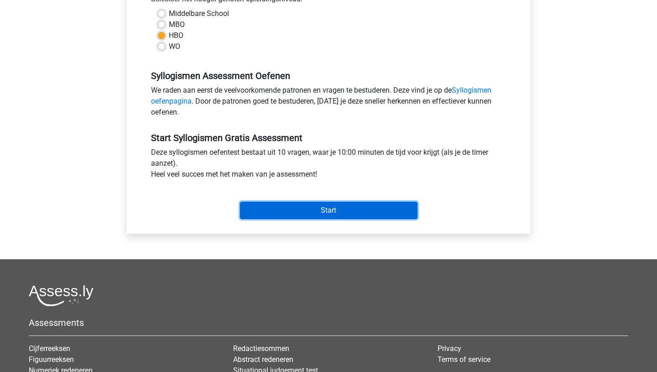
click at [316, 210] on input "Start" at bounding box center [328, 210] width 177 height 17
